Goal: Find specific page/section: Find specific page/section

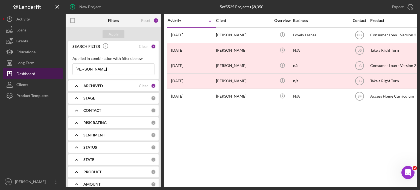
drag, startPoint x: 91, startPoint y: 67, endPoint x: 57, endPoint y: 70, distance: 34.3
click at [57, 70] on div "New Project 5 of 5525 Projects • $8,050 [PERSON_NAME] Export Icon/Export Filter…" at bounding box center [210, 93] width 415 height 187
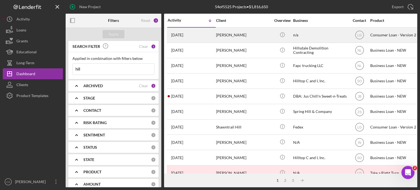
type input "hill"
click at [226, 37] on div "[PERSON_NAME]" at bounding box center [243, 35] width 55 height 14
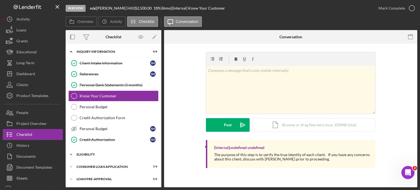
click at [73, 153] on icon "Icon/Expander" at bounding box center [71, 154] width 11 height 11
